Goal: Information Seeking & Learning: Learn about a topic

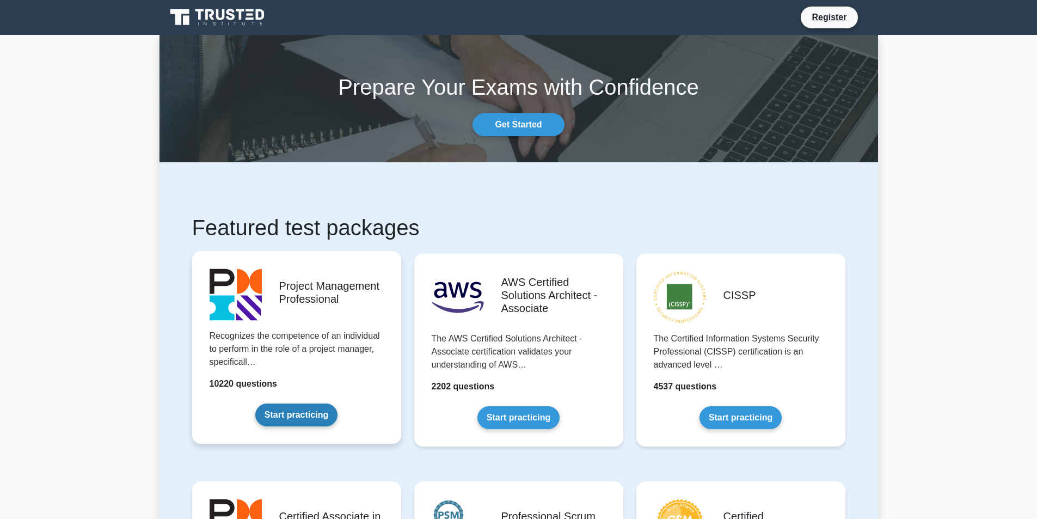
click at [317, 411] on link "Start practicing" at bounding box center [296, 414] width 82 height 23
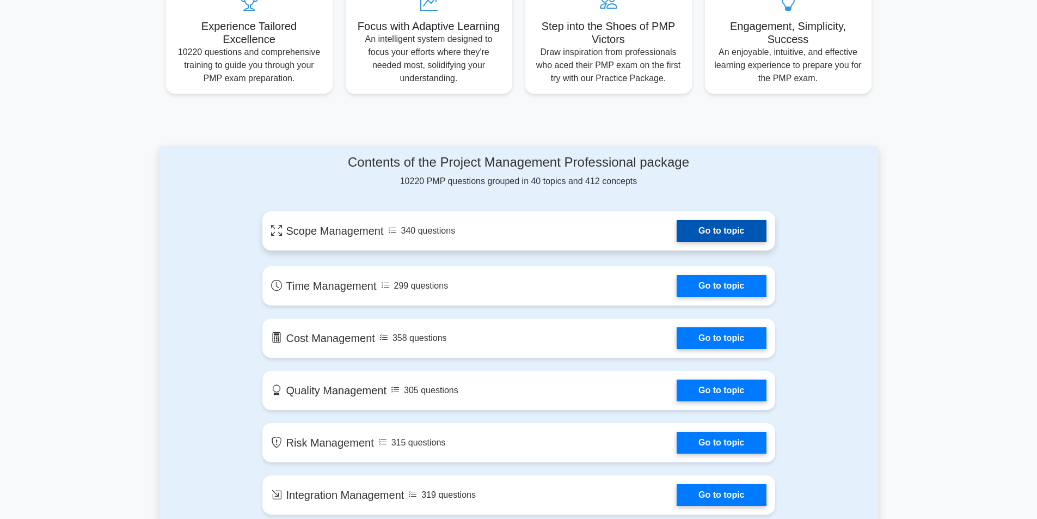
scroll to position [436, 0]
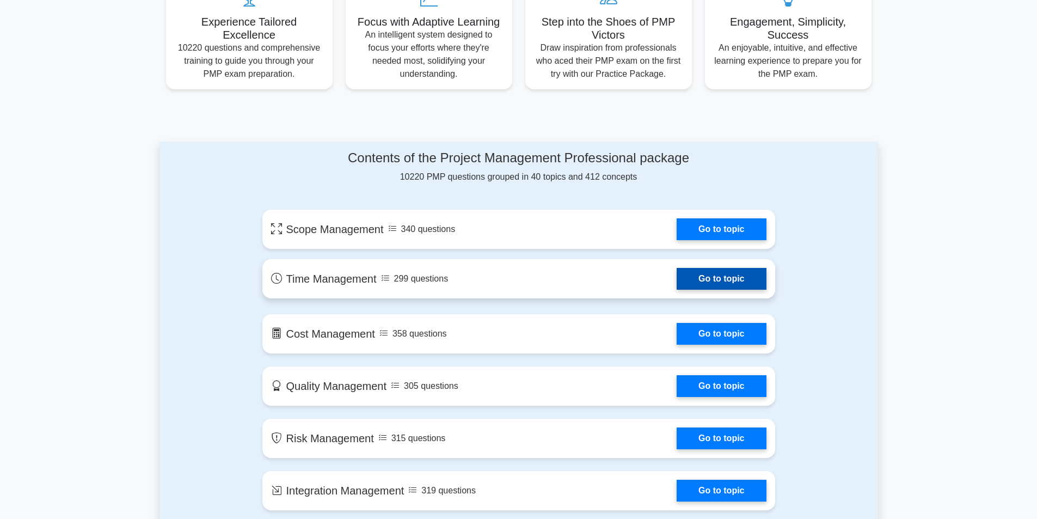
click at [733, 279] on link "Go to topic" at bounding box center [721, 279] width 89 height 22
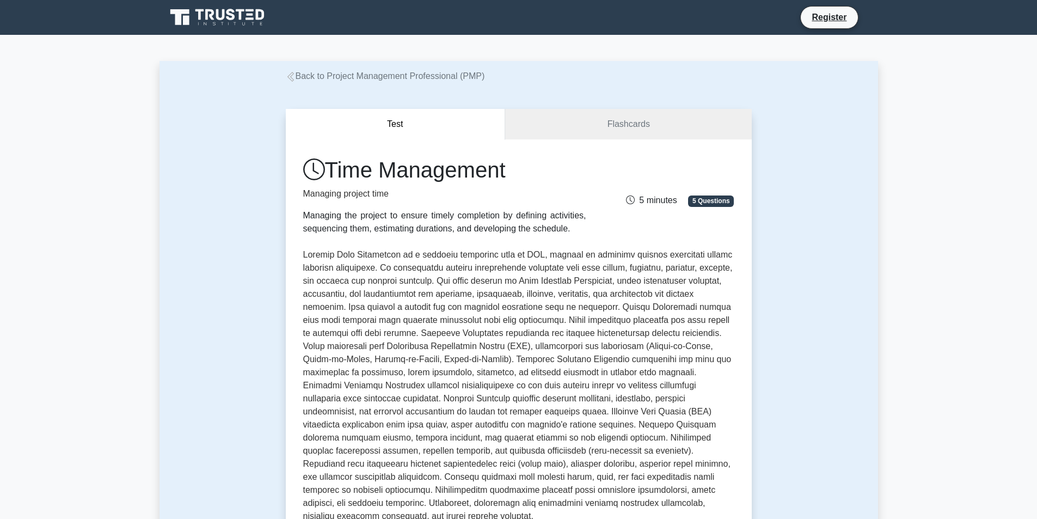
scroll to position [1114, 0]
